Goal: Task Accomplishment & Management: Use online tool/utility

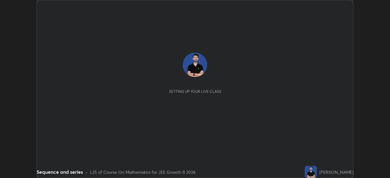
scroll to position [178, 389]
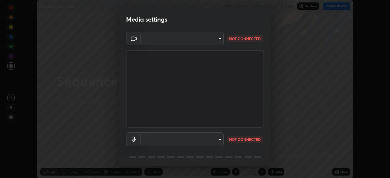
type input "fe2eda5321be6bfb45085b01def2d177fc83f1374430a0b32a6c530ce3caa1ed"
type input "communications"
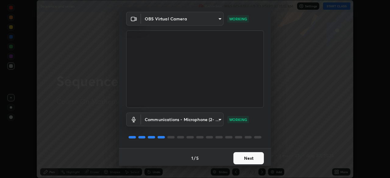
scroll to position [22, 0]
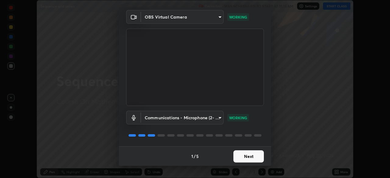
click at [243, 158] on button "Next" at bounding box center [248, 156] width 30 height 12
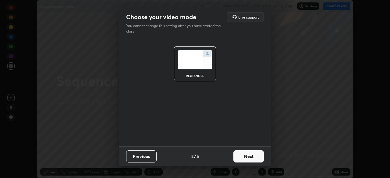
click at [243, 158] on button "Next" at bounding box center [248, 156] width 30 height 12
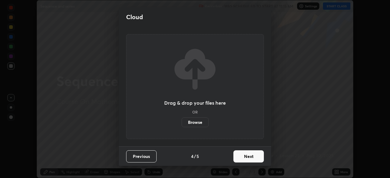
click at [241, 159] on button "Next" at bounding box center [248, 156] width 30 height 12
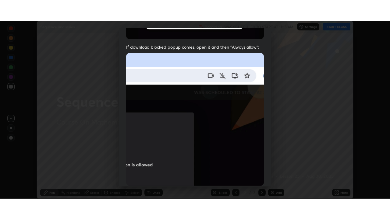
scroll to position [146, 0]
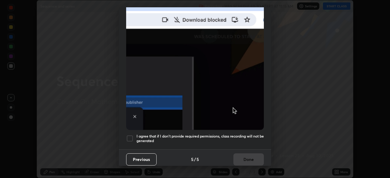
click at [132, 135] on div at bounding box center [129, 138] width 7 height 7
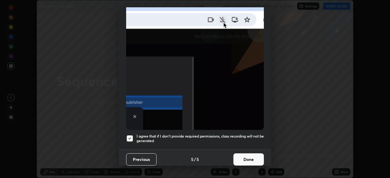
click at [244, 159] on button "Done" at bounding box center [248, 159] width 30 height 12
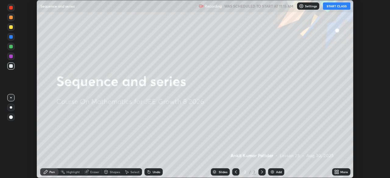
click at [337, 7] on button "START CLASS" at bounding box center [336, 5] width 27 height 7
click at [339, 172] on div "More" at bounding box center [341, 171] width 18 height 7
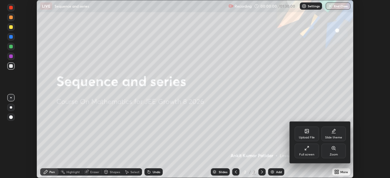
click at [312, 151] on div "Full screen" at bounding box center [306, 151] width 24 height 15
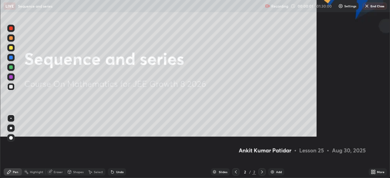
scroll to position [219, 390]
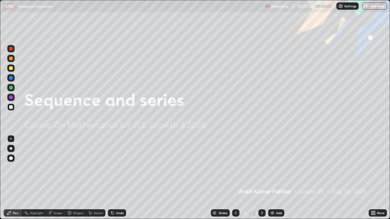
click at [278, 178] on div "Add" at bounding box center [279, 213] width 6 height 3
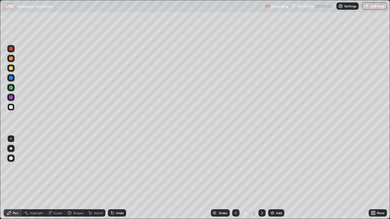
click at [11, 149] on div at bounding box center [11, 148] width 2 height 2
click at [59, 178] on div "Eraser" at bounding box center [58, 213] width 9 height 3
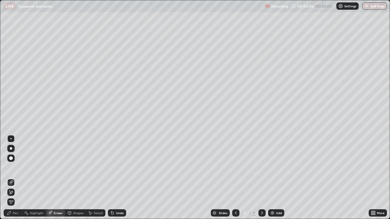
click at [13, 178] on div at bounding box center [10, 192] width 7 height 7
click at [17, 178] on div "Pen" at bounding box center [15, 213] width 5 height 3
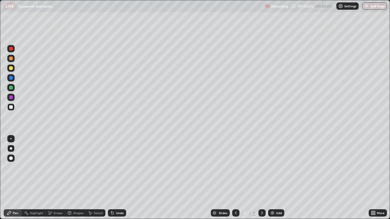
click at [57, 178] on div "Eraser" at bounding box center [58, 213] width 9 height 3
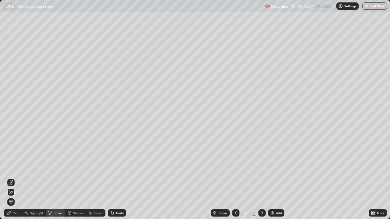
click at [15, 178] on div "Pen" at bounding box center [15, 213] width 5 height 3
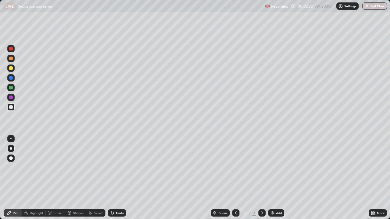
click at [56, 178] on div "Eraser" at bounding box center [55, 213] width 19 height 7
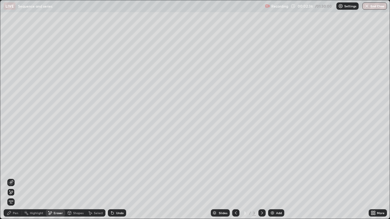
click at [12, 178] on div "Pen" at bounding box center [13, 213] width 18 height 7
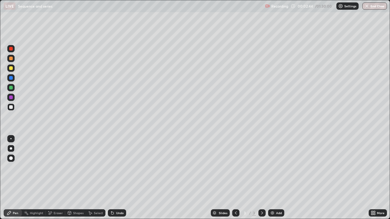
click at [54, 178] on div "Eraser" at bounding box center [55, 213] width 19 height 7
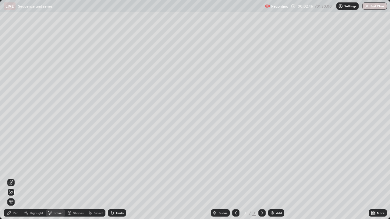
click at [15, 178] on div "Pen" at bounding box center [15, 213] width 5 height 3
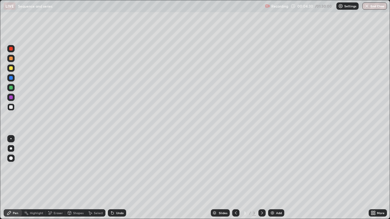
click at [275, 178] on div "Add" at bounding box center [276, 213] width 16 height 7
click at [235, 178] on icon at bounding box center [235, 213] width 5 height 5
click at [115, 178] on div "Undo" at bounding box center [117, 213] width 18 height 7
click at [117, 178] on div "Undo" at bounding box center [120, 213] width 8 height 3
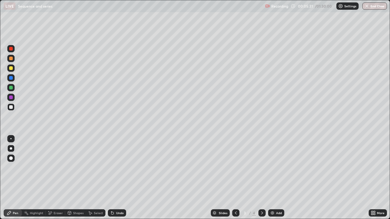
click at [117, 178] on div "Undo" at bounding box center [120, 213] width 8 height 3
click at [118, 178] on div "Undo" at bounding box center [120, 213] width 8 height 3
click at [262, 178] on icon at bounding box center [261, 213] width 5 height 5
click at [57, 178] on div "Eraser" at bounding box center [58, 213] width 9 height 3
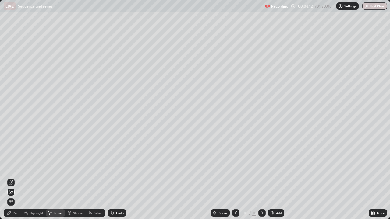
click at [16, 178] on div "Pen" at bounding box center [15, 213] width 5 height 3
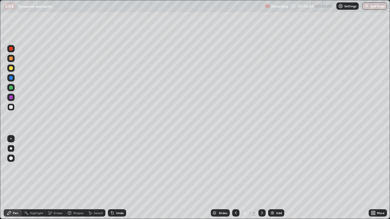
click at [115, 178] on div "Undo" at bounding box center [117, 213] width 18 height 7
click at [116, 178] on div "Undo" at bounding box center [120, 213] width 8 height 3
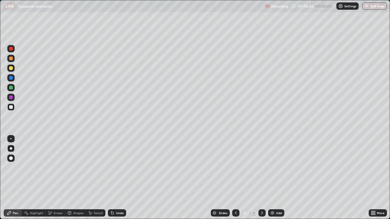
click at [118, 178] on div "Undo" at bounding box center [117, 213] width 18 height 7
click at [119, 178] on div "Undo" at bounding box center [120, 213] width 8 height 3
click at [120, 178] on div "Undo" at bounding box center [120, 213] width 8 height 3
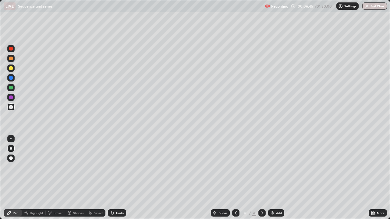
click at [120, 178] on div "Undo" at bounding box center [120, 213] width 8 height 3
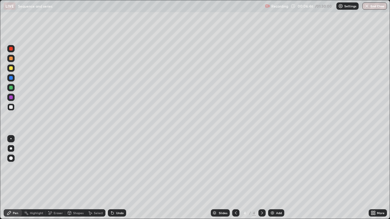
click at [120, 178] on div "Undo" at bounding box center [120, 213] width 8 height 3
click at [121, 178] on div "Undo" at bounding box center [120, 213] width 8 height 3
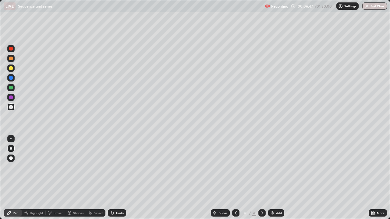
click at [121, 178] on div "Undo" at bounding box center [120, 213] width 8 height 3
click at [122, 178] on div "Undo" at bounding box center [120, 213] width 8 height 3
click at [121, 178] on div "Undo" at bounding box center [120, 213] width 8 height 3
click at [122, 178] on div "Undo" at bounding box center [120, 213] width 8 height 3
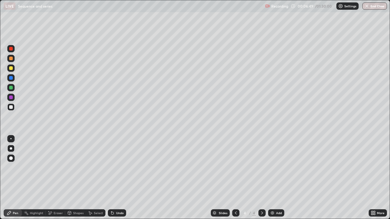
click at [122, 178] on div "Undo" at bounding box center [120, 213] width 8 height 3
click at [277, 178] on div "Add" at bounding box center [279, 213] width 6 height 3
click at [235, 178] on icon at bounding box center [235, 213] width 5 height 5
click at [117, 178] on div "Undo" at bounding box center [120, 213] width 8 height 3
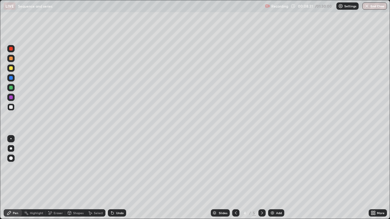
click at [276, 178] on div "Add" at bounding box center [279, 213] width 6 height 3
click at [235, 178] on icon at bounding box center [235, 213] width 5 height 5
click at [235, 178] on icon at bounding box center [236, 213] width 2 height 3
click at [235, 178] on icon at bounding box center [235, 213] width 5 height 5
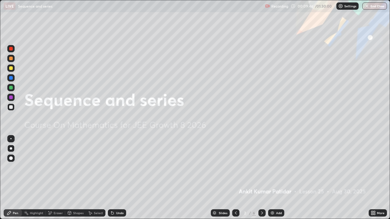
click at [260, 178] on icon at bounding box center [261, 213] width 5 height 5
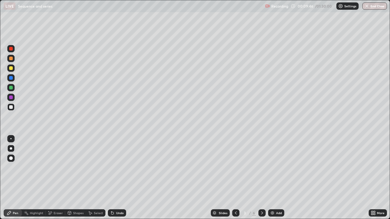
click at [262, 178] on icon at bounding box center [261, 213] width 5 height 5
click at [261, 178] on icon at bounding box center [261, 213] width 5 height 5
click at [262, 178] on icon at bounding box center [261, 213] width 5 height 5
click at [235, 178] on icon at bounding box center [236, 213] width 2 height 3
click at [121, 178] on div "Undo" at bounding box center [120, 213] width 8 height 3
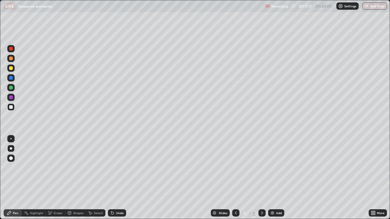
click at [117, 178] on div "Undo" at bounding box center [117, 213] width 18 height 7
click at [118, 178] on div "Undo" at bounding box center [120, 213] width 8 height 3
click at [57, 178] on div "Eraser" at bounding box center [58, 213] width 9 height 3
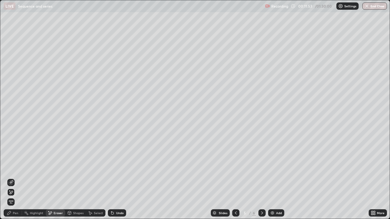
click at [236, 178] on icon at bounding box center [235, 213] width 5 height 5
click at [233, 178] on icon at bounding box center [235, 213] width 5 height 5
click at [14, 178] on div "Pen" at bounding box center [15, 213] width 5 height 3
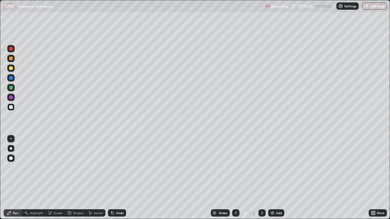
click at [260, 178] on icon at bounding box center [261, 213] width 5 height 5
click at [262, 178] on icon at bounding box center [261, 213] width 5 height 5
click at [235, 178] on icon at bounding box center [235, 213] width 5 height 5
click at [261, 178] on icon at bounding box center [262, 213] width 2 height 3
click at [54, 178] on div "Eraser" at bounding box center [58, 213] width 9 height 3
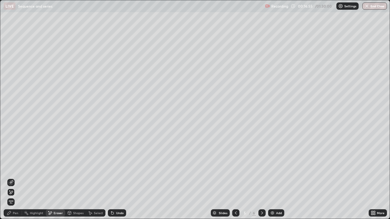
click at [12, 178] on div "Pen" at bounding box center [13, 213] width 18 height 7
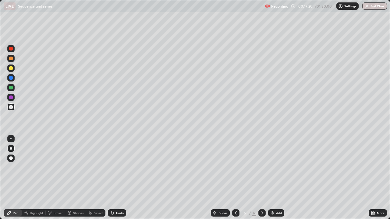
click at [55, 178] on div "Eraser" at bounding box center [58, 213] width 9 height 3
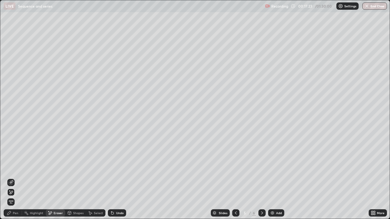
click at [15, 178] on div "Pen" at bounding box center [15, 213] width 5 height 3
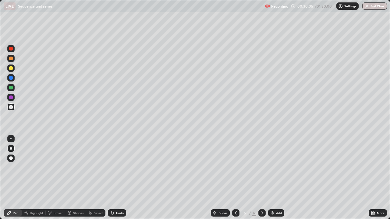
click at [274, 178] on div "Add" at bounding box center [276, 213] width 16 height 7
click at [55, 178] on div "Eraser" at bounding box center [58, 213] width 9 height 3
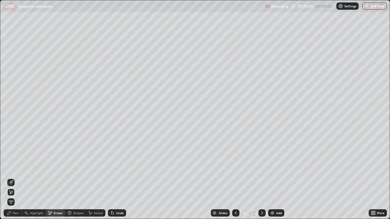
click at [16, 178] on div "Pen" at bounding box center [15, 213] width 5 height 3
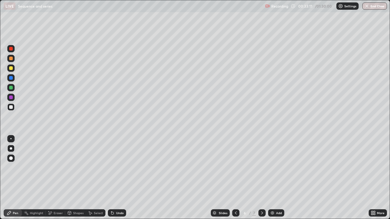
click at [59, 178] on div "Eraser" at bounding box center [58, 213] width 9 height 3
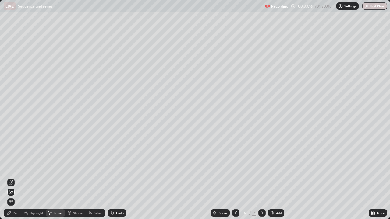
click at [114, 178] on div "Undo" at bounding box center [117, 213] width 18 height 7
click at [60, 178] on div "Eraser" at bounding box center [58, 213] width 9 height 3
click at [16, 178] on div "Pen" at bounding box center [15, 213] width 5 height 3
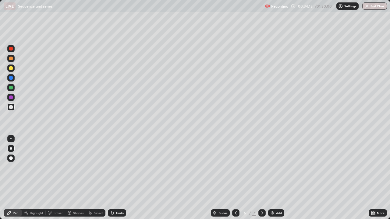
click at [52, 178] on icon at bounding box center [50, 213] width 5 height 5
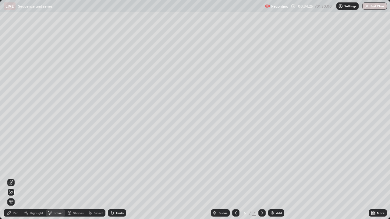
click at [16, 178] on div "Pen" at bounding box center [15, 213] width 5 height 3
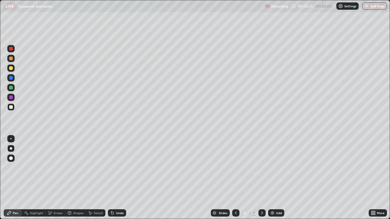
click at [58, 178] on div "Eraser" at bounding box center [58, 213] width 9 height 3
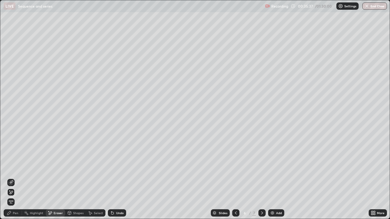
click at [13, 178] on div "Pen" at bounding box center [13, 213] width 18 height 7
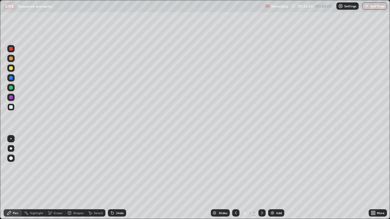
click at [59, 178] on div "Eraser" at bounding box center [55, 213] width 19 height 7
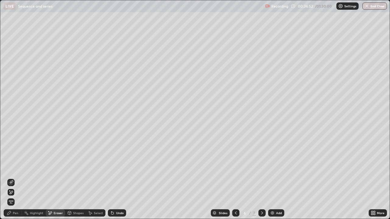
click at [13, 178] on div "Pen" at bounding box center [15, 213] width 5 height 3
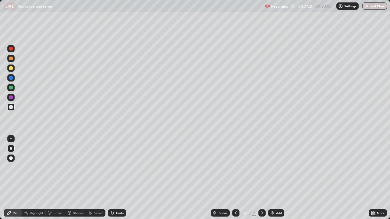
click at [55, 178] on div "Eraser" at bounding box center [55, 213] width 19 height 7
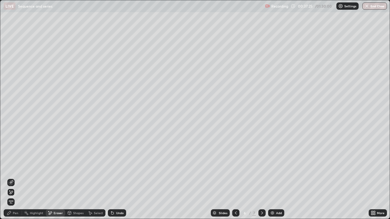
click at [7, 178] on icon at bounding box center [9, 213] width 5 height 5
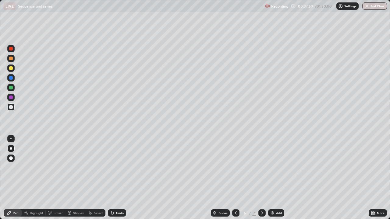
click at [274, 178] on div "Add" at bounding box center [276, 213] width 16 height 7
click at [52, 178] on div "Eraser" at bounding box center [55, 213] width 19 height 7
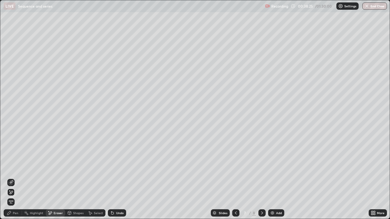
click at [235, 178] on icon at bounding box center [235, 213] width 5 height 5
click at [273, 178] on div "Add" at bounding box center [276, 213] width 16 height 7
click at [14, 178] on div "Pen" at bounding box center [15, 213] width 5 height 3
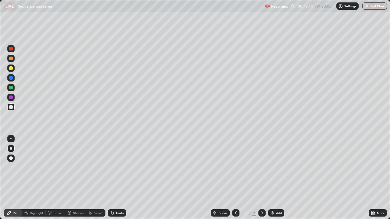
click at [55, 178] on div "Eraser" at bounding box center [58, 213] width 9 height 3
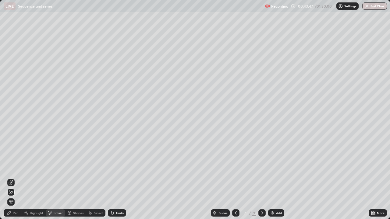
click at [18, 178] on div "Pen" at bounding box center [15, 213] width 5 height 3
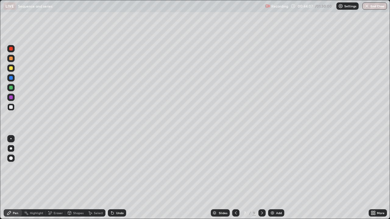
click at [11, 69] on div at bounding box center [11, 68] width 4 height 4
click at [55, 178] on div "Eraser" at bounding box center [55, 213] width 19 height 7
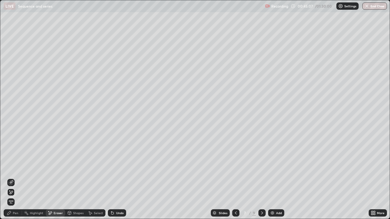
click at [11, 178] on icon at bounding box center [9, 213] width 5 height 5
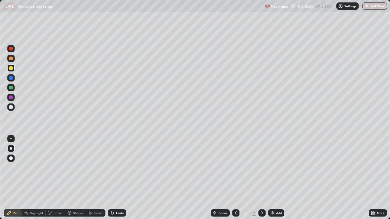
click at [58, 178] on div "Eraser" at bounding box center [58, 213] width 9 height 3
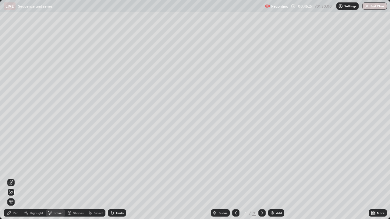
click at [19, 178] on div "Pen" at bounding box center [13, 213] width 18 height 7
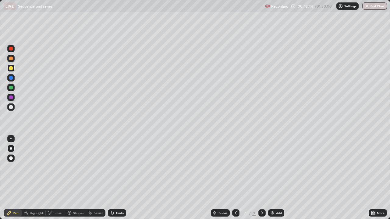
click at [55, 178] on div "Eraser" at bounding box center [55, 213] width 19 height 7
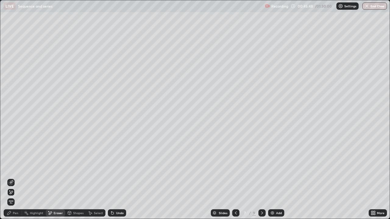
click at [13, 178] on div "Pen" at bounding box center [15, 213] width 5 height 3
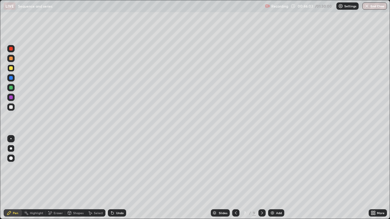
click at [57, 178] on div "Eraser" at bounding box center [58, 213] width 9 height 3
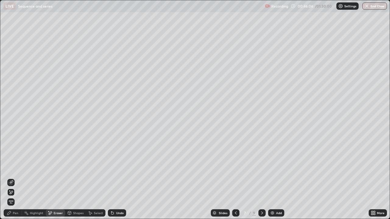
click at [15, 178] on div "Pen" at bounding box center [15, 213] width 5 height 3
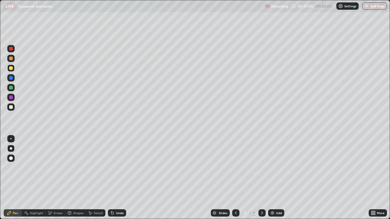
click at [97, 178] on div "Select" at bounding box center [98, 213] width 9 height 3
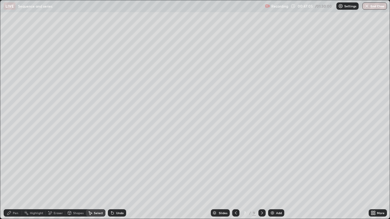
click at [12, 178] on div "Pen" at bounding box center [13, 213] width 18 height 7
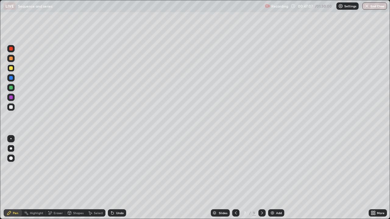
click at [74, 178] on div "Shapes" at bounding box center [78, 213] width 10 height 3
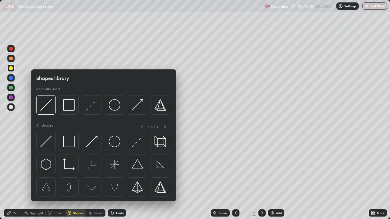
click at [57, 178] on div "Eraser" at bounding box center [58, 213] width 9 height 3
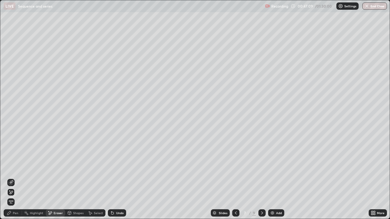
click at [12, 178] on div "Pen" at bounding box center [13, 213] width 18 height 7
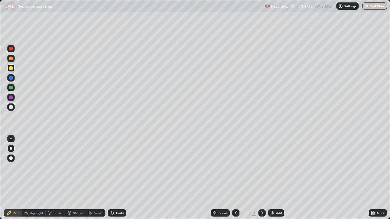
click at [10, 107] on div at bounding box center [11, 107] width 4 height 4
click at [277, 178] on div "Add" at bounding box center [279, 213] width 6 height 3
click at [11, 69] on div at bounding box center [11, 68] width 4 height 4
click at [118, 178] on div "Undo" at bounding box center [120, 213] width 8 height 3
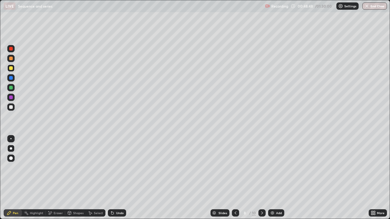
click at [117, 178] on div "Undo" at bounding box center [120, 213] width 8 height 3
click at [118, 178] on div "Undo" at bounding box center [120, 213] width 8 height 3
click at [56, 178] on div "Eraser" at bounding box center [58, 213] width 9 height 3
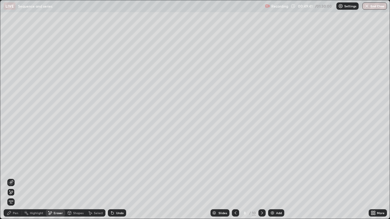
click at [14, 178] on div "Pen" at bounding box center [15, 213] width 5 height 3
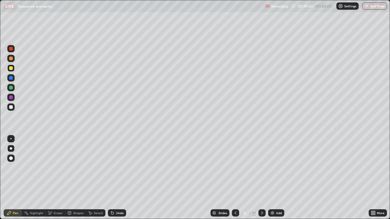
click at [57, 178] on div "Eraser" at bounding box center [58, 213] width 9 height 3
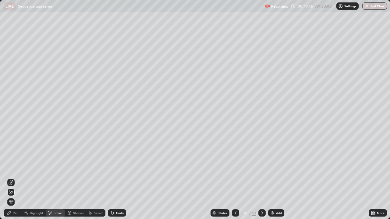
click at [18, 178] on div "Pen" at bounding box center [15, 213] width 5 height 3
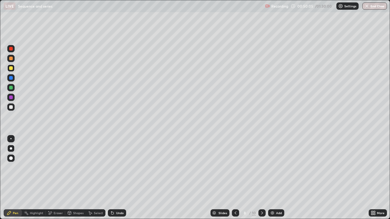
click at [52, 178] on div "Eraser" at bounding box center [55, 213] width 19 height 7
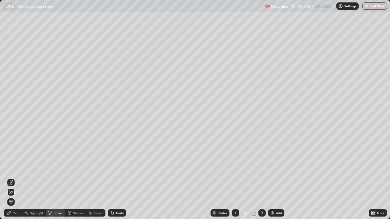
click at [16, 178] on div "Pen" at bounding box center [15, 213] width 5 height 3
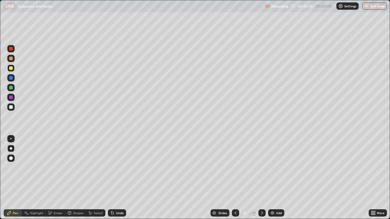
click at [53, 178] on div "Eraser" at bounding box center [55, 213] width 19 height 7
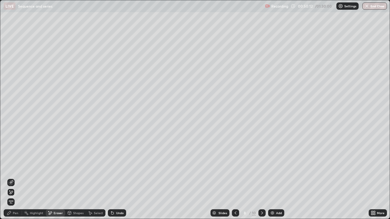
click at [14, 178] on div "Pen" at bounding box center [15, 213] width 5 height 3
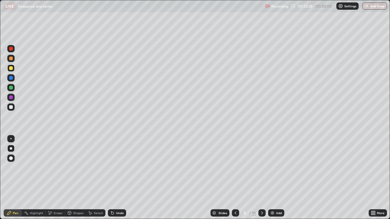
click at [234, 178] on icon at bounding box center [235, 213] width 2 height 3
click at [94, 178] on div "Select" at bounding box center [98, 213] width 9 height 3
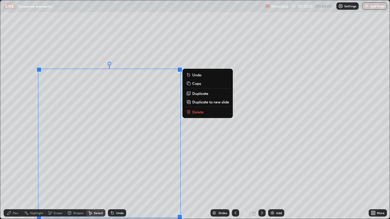
click at [192, 83] on p "Copy" at bounding box center [196, 83] width 9 height 5
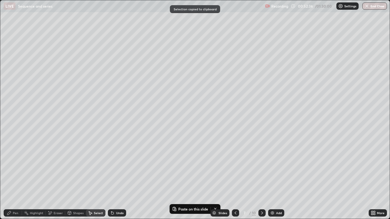
click at [260, 178] on icon at bounding box center [261, 213] width 5 height 5
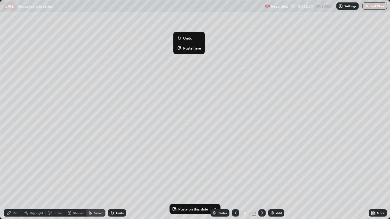
click at [186, 48] on p "Paste here" at bounding box center [192, 48] width 18 height 5
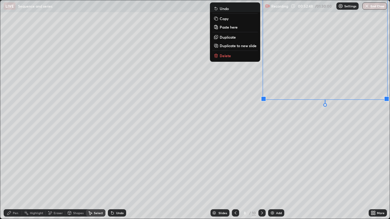
click at [172, 76] on div "0 ° Undo Copy Paste here Duplicate Duplicate to new slide Delete" at bounding box center [194, 109] width 389 height 219
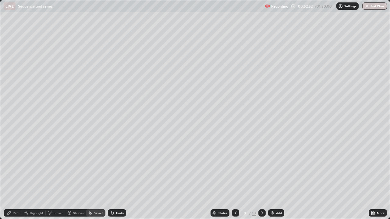
click at [9, 178] on icon at bounding box center [9, 213] width 5 height 5
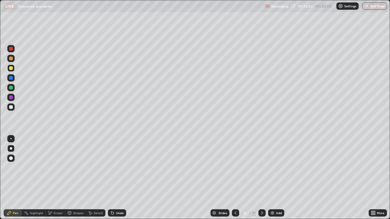
click at [8, 111] on div at bounding box center [10, 107] width 7 height 10
click at [276, 178] on div "Add" at bounding box center [279, 213] width 6 height 3
click at [11, 68] on div at bounding box center [11, 68] width 4 height 4
click at [119, 178] on div "Undo" at bounding box center [120, 213] width 8 height 3
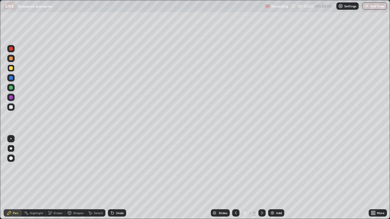
click at [116, 178] on div "Undo" at bounding box center [120, 213] width 8 height 3
click at [118, 178] on div "Undo" at bounding box center [120, 213] width 8 height 3
click at [234, 178] on div at bounding box center [235, 213] width 7 height 7
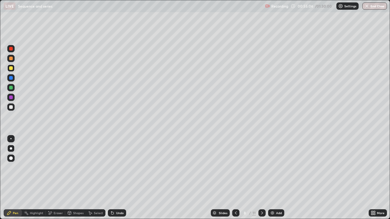
click at [376, 178] on div "More" at bounding box center [377, 213] width 18 height 7
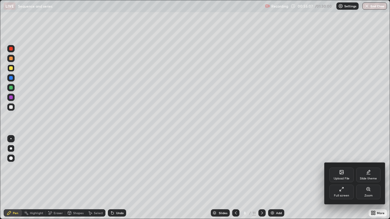
click at [342, 178] on icon at bounding box center [341, 189] width 5 height 5
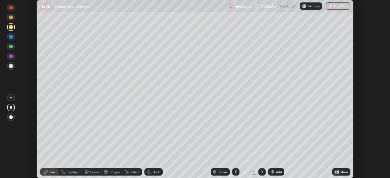
scroll to position [30272, 30061]
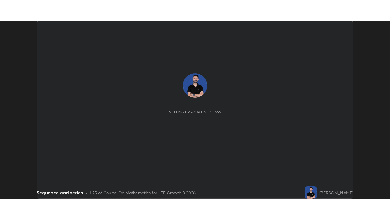
scroll to position [178, 390]
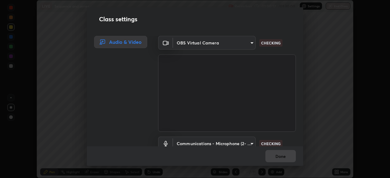
click at [338, 171] on div "Class settings Audio & Video OBS Virtual Camera fe2eda5321be6bfb45085b01def2d17…" at bounding box center [195, 89] width 390 height 178
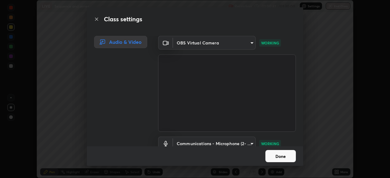
click at [281, 156] on button "Done" at bounding box center [280, 156] width 30 height 12
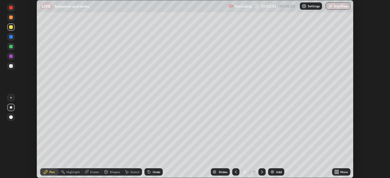
click at [337, 173] on icon at bounding box center [338, 173] width 2 height 2
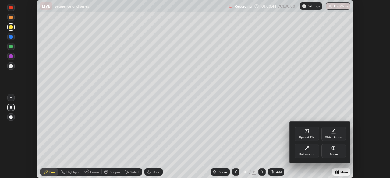
click at [309, 150] on div "Full screen" at bounding box center [306, 151] width 24 height 15
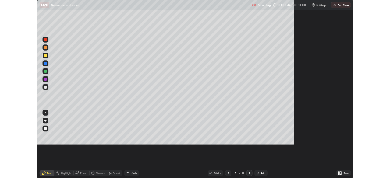
scroll to position [219, 390]
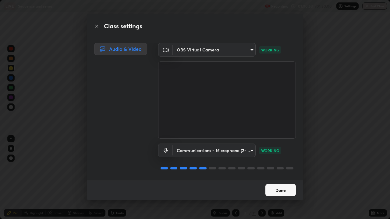
click at [283, 178] on button "Done" at bounding box center [280, 190] width 30 height 12
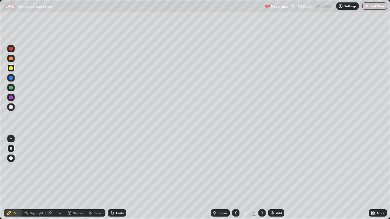
click at [259, 178] on icon at bounding box center [261, 213] width 5 height 5
click at [235, 178] on icon at bounding box center [236, 213] width 2 height 3
click at [261, 178] on icon at bounding box center [261, 213] width 5 height 5
click at [58, 178] on div "Eraser" at bounding box center [58, 213] width 9 height 3
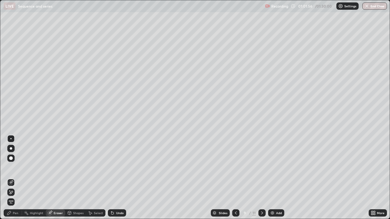
click at [13, 178] on div "Pen" at bounding box center [13, 213] width 18 height 7
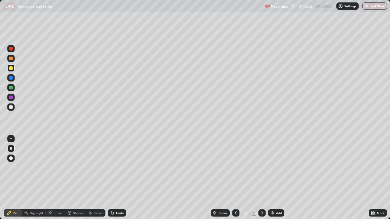
click at [12, 87] on div at bounding box center [11, 88] width 4 height 4
click at [12, 67] on div at bounding box center [11, 68] width 4 height 4
click at [116, 178] on div "Undo" at bounding box center [120, 213] width 8 height 3
click at [54, 178] on div "Eraser" at bounding box center [58, 213] width 9 height 3
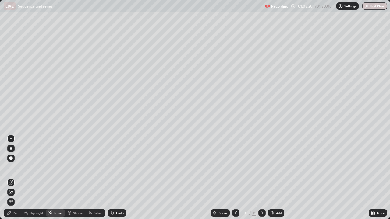
click at [13, 178] on div "Pen" at bounding box center [15, 213] width 5 height 3
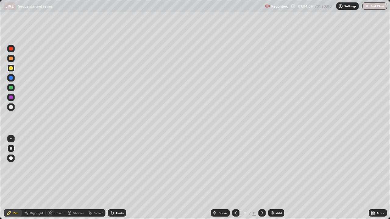
click at [52, 178] on icon at bounding box center [50, 213] width 5 height 5
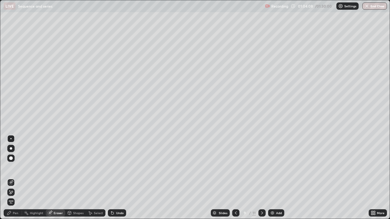
click at [11, 178] on icon at bounding box center [11, 192] width 5 height 5
click at [18, 178] on div "Pen" at bounding box center [13, 213] width 18 height 7
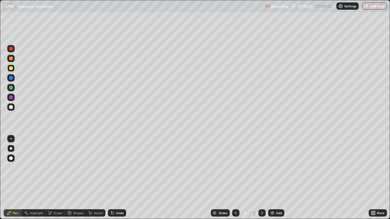
click at [12, 108] on div at bounding box center [11, 107] width 4 height 4
click at [11, 69] on div at bounding box center [11, 68] width 4 height 4
click at [12, 108] on div at bounding box center [11, 107] width 4 height 4
click at [59, 178] on div "Eraser" at bounding box center [58, 213] width 9 height 3
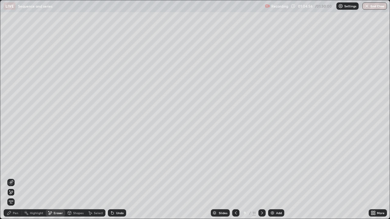
click at [10, 178] on icon at bounding box center [9, 213] width 5 height 5
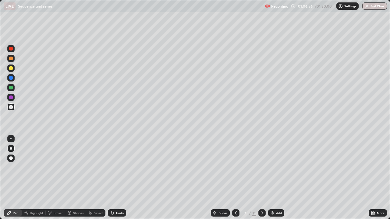
click at [11, 71] on div at bounding box center [10, 68] width 7 height 7
click at [114, 178] on div "Undo" at bounding box center [117, 213] width 18 height 7
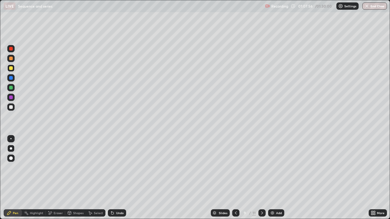
click at [58, 178] on div "Eraser" at bounding box center [55, 213] width 19 height 7
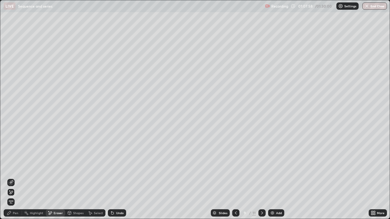
click at [13, 178] on div "Pen" at bounding box center [15, 213] width 5 height 3
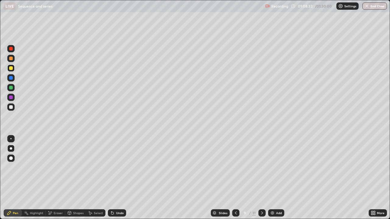
click at [273, 178] on img at bounding box center [272, 213] width 5 height 5
click at [235, 178] on icon at bounding box center [235, 213] width 5 height 5
click at [261, 178] on icon at bounding box center [261, 213] width 5 height 5
click at [10, 107] on div at bounding box center [11, 107] width 4 height 4
click at [236, 178] on icon at bounding box center [235, 213] width 5 height 5
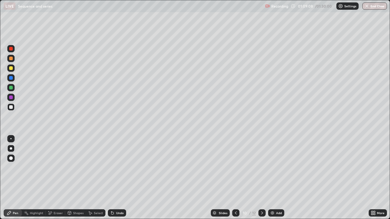
click at [236, 178] on icon at bounding box center [235, 213] width 5 height 5
click at [235, 178] on icon at bounding box center [235, 213] width 5 height 5
click at [236, 178] on icon at bounding box center [235, 213] width 5 height 5
click at [114, 178] on div "Undo" at bounding box center [117, 213] width 18 height 7
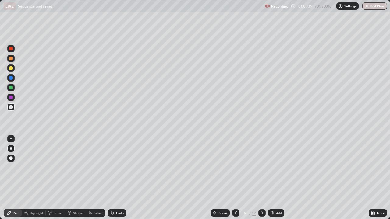
click at [261, 178] on icon at bounding box center [261, 213] width 5 height 5
click at [261, 178] on icon at bounding box center [262, 213] width 2 height 3
click at [10, 69] on div at bounding box center [11, 68] width 4 height 4
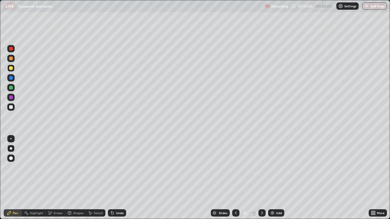
click at [116, 178] on div "Undo" at bounding box center [120, 213] width 8 height 3
click at [38, 178] on div "Highlight" at bounding box center [36, 213] width 13 height 3
click at [57, 178] on div "Eraser" at bounding box center [58, 213] width 9 height 3
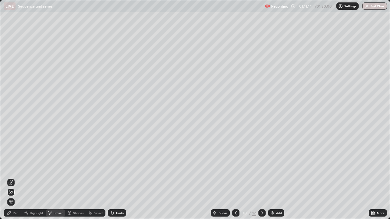
click at [115, 178] on div "Undo" at bounding box center [117, 213] width 18 height 7
click at [116, 178] on div "Undo" at bounding box center [120, 213] width 8 height 3
click at [117, 178] on div "Undo" at bounding box center [120, 213] width 8 height 3
click at [37, 178] on div "Highlight" at bounding box center [36, 213] width 13 height 3
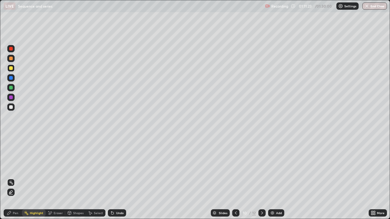
click at [12, 178] on div "Pen" at bounding box center [13, 213] width 18 height 7
click at [38, 178] on div "Highlight" at bounding box center [36, 213] width 13 height 3
click at [13, 178] on div "Pen" at bounding box center [15, 213] width 5 height 3
click at [33, 178] on div "Highlight" at bounding box center [36, 213] width 13 height 3
click at [14, 178] on div "Pen" at bounding box center [15, 213] width 5 height 3
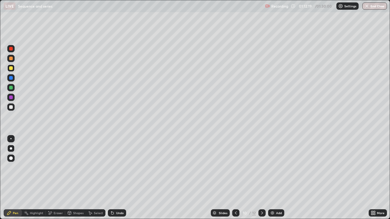
click at [114, 178] on div "Undo" at bounding box center [117, 213] width 18 height 7
click at [56, 178] on div "Eraser" at bounding box center [58, 213] width 9 height 3
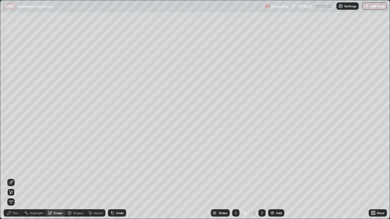
click at [16, 178] on div "Pen" at bounding box center [15, 213] width 5 height 3
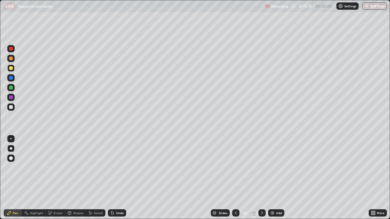
click at [119, 178] on div "Undo" at bounding box center [120, 213] width 8 height 3
click at [277, 178] on div "Add" at bounding box center [276, 213] width 16 height 7
click at [116, 178] on div "Undo" at bounding box center [120, 213] width 8 height 3
click at [118, 178] on div "Undo" at bounding box center [120, 213] width 8 height 3
click at [235, 178] on icon at bounding box center [236, 213] width 2 height 3
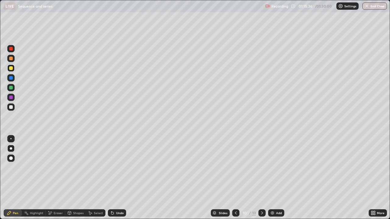
click at [117, 178] on div "Undo" at bounding box center [120, 213] width 8 height 3
click at [261, 178] on icon at bounding box center [261, 213] width 5 height 5
click at [43, 178] on div "Highlight" at bounding box center [34, 213] width 24 height 7
click at [51, 178] on icon at bounding box center [50, 213] width 3 height 3
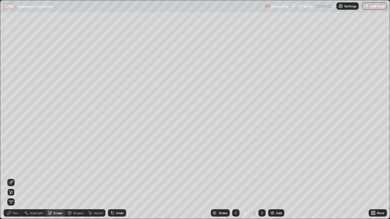
click at [14, 178] on div "Pen" at bounding box center [15, 213] width 5 height 3
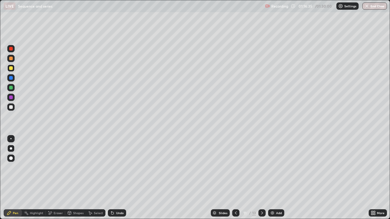
click at [55, 178] on div "Eraser" at bounding box center [58, 213] width 9 height 3
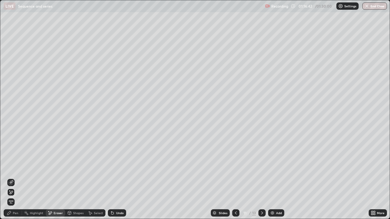
click at [15, 178] on div "Pen" at bounding box center [15, 213] width 5 height 3
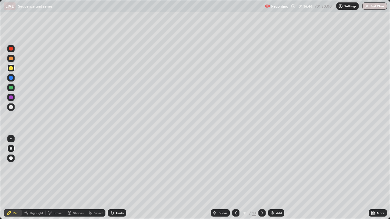
click at [235, 178] on icon at bounding box center [235, 213] width 5 height 5
click at [57, 178] on div "Eraser" at bounding box center [58, 213] width 9 height 3
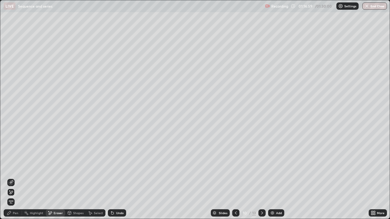
click at [12, 178] on div "Pen" at bounding box center [13, 213] width 18 height 7
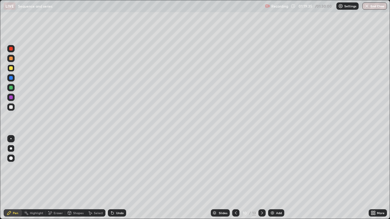
click at [261, 178] on icon at bounding box center [261, 213] width 5 height 5
click at [278, 178] on div "Add" at bounding box center [279, 213] width 6 height 3
click at [11, 107] on div at bounding box center [11, 107] width 4 height 4
click at [9, 69] on div at bounding box center [11, 68] width 4 height 4
click at [116, 178] on div "Undo" at bounding box center [120, 213] width 8 height 3
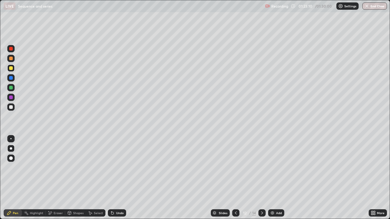
click at [116, 178] on div "Undo" at bounding box center [120, 213] width 8 height 3
click at [118, 178] on div "Undo" at bounding box center [120, 213] width 8 height 3
click at [117, 178] on div "Undo" at bounding box center [120, 213] width 8 height 3
click at [118, 178] on div "Undo" at bounding box center [120, 213] width 8 height 3
click at [57, 178] on div "Eraser" at bounding box center [58, 213] width 9 height 3
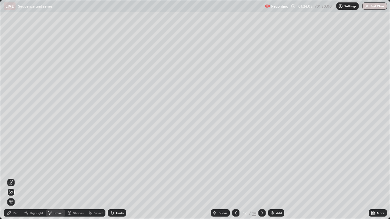
click at [14, 178] on div "Pen" at bounding box center [15, 213] width 5 height 3
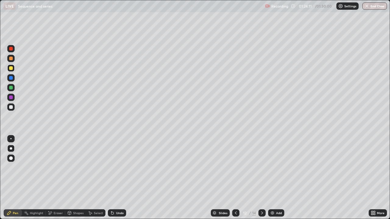
click at [54, 178] on div "Eraser" at bounding box center [58, 213] width 9 height 3
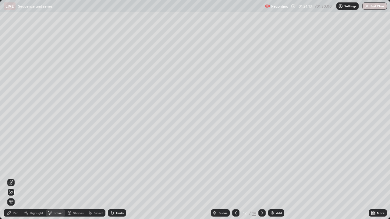
click at [14, 178] on div "Pen" at bounding box center [15, 213] width 5 height 3
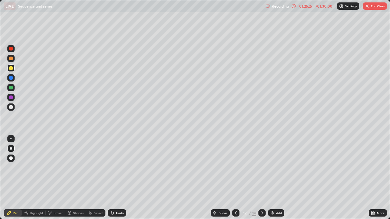
click at [120, 178] on div "Undo" at bounding box center [120, 213] width 8 height 3
click at [119, 178] on div "Undo" at bounding box center [120, 213] width 8 height 3
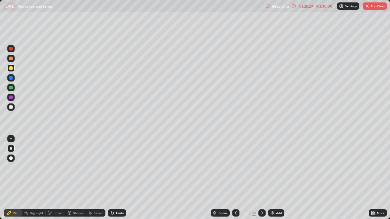
click at [118, 178] on div "Undo" at bounding box center [117, 213] width 18 height 7
click at [118, 178] on div "Undo" at bounding box center [120, 213] width 8 height 3
click at [119, 178] on div "Undo" at bounding box center [120, 213] width 8 height 3
click at [115, 178] on div "Undo" at bounding box center [117, 213] width 18 height 7
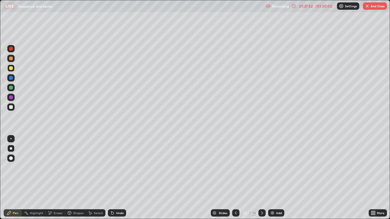
click at [114, 178] on div "Undo" at bounding box center [117, 213] width 18 height 7
click at [379, 5] on button "End Class" at bounding box center [375, 5] width 24 height 7
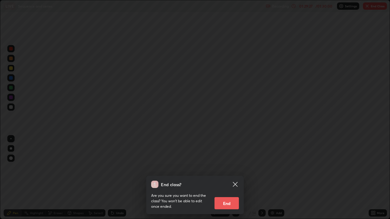
click at [227, 178] on button "End" at bounding box center [226, 203] width 24 height 12
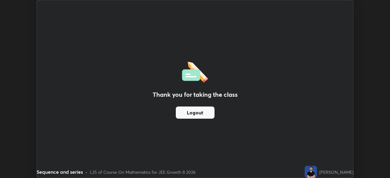
scroll to position [30272, 30061]
